Goal: Navigation & Orientation: Find specific page/section

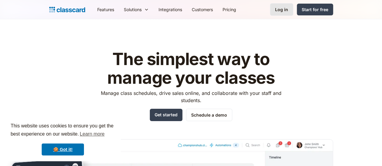
click at [288, 10] on div "Log in" at bounding box center [281, 9] width 13 height 6
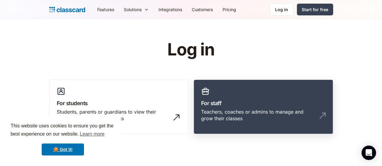
click at [260, 106] on h3 "For staff" at bounding box center [263, 103] width 124 height 8
